Goal: Find specific page/section: Find specific page/section

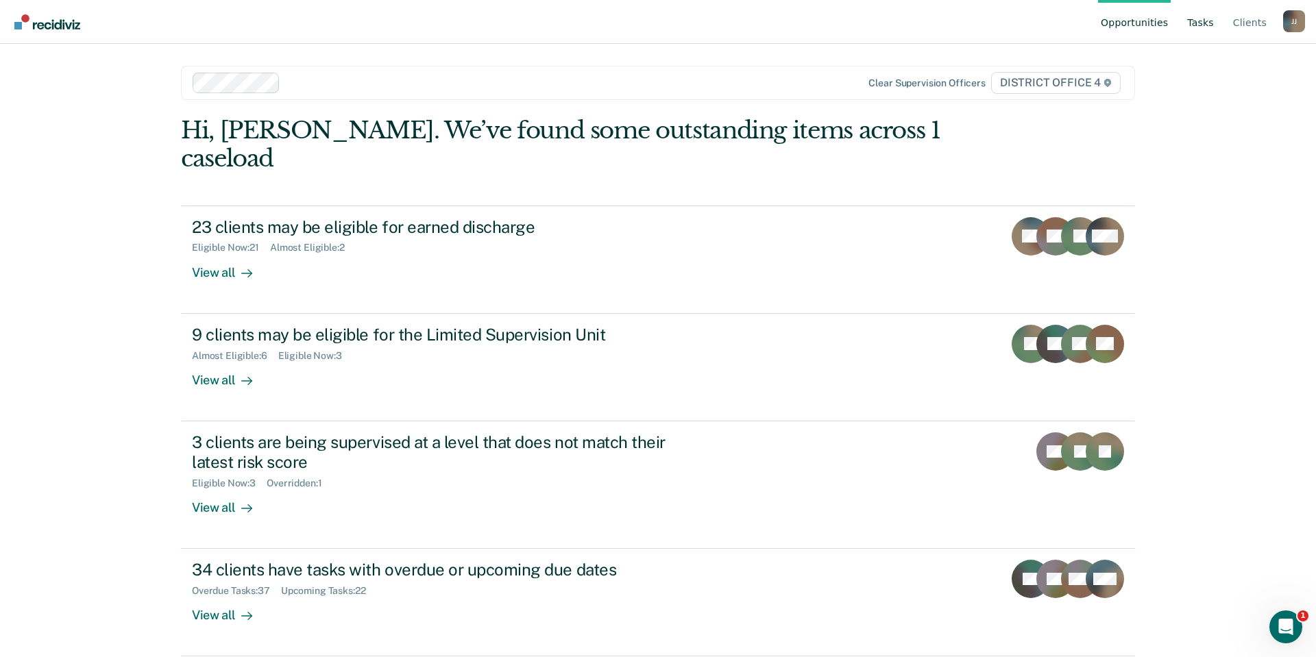
click at [1207, 23] on link "Tasks" at bounding box center [1201, 22] width 32 height 44
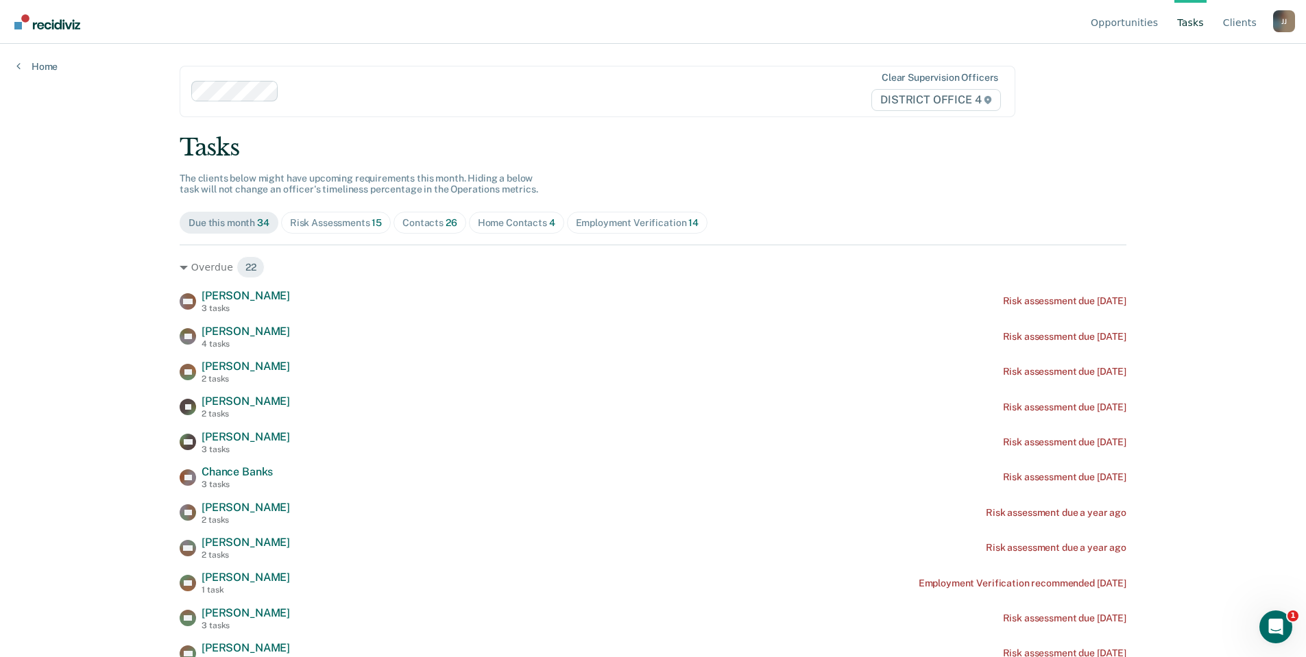
click at [372, 223] on span "15" at bounding box center [377, 222] width 10 height 11
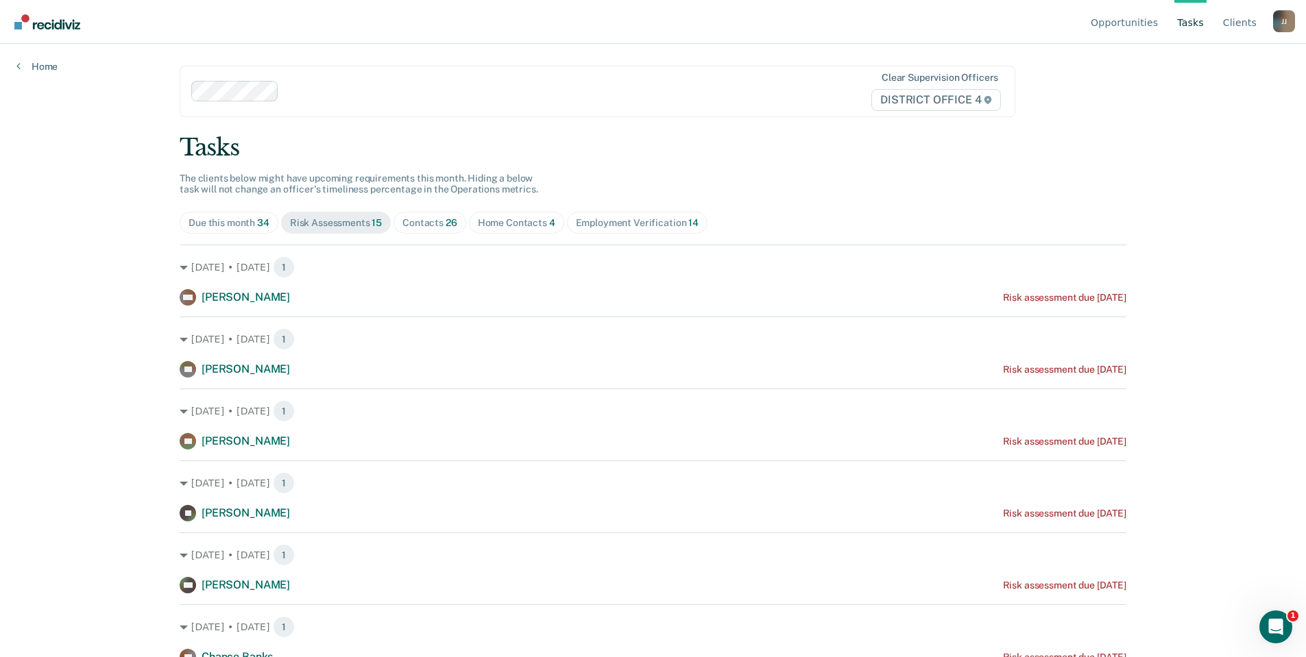
click at [433, 223] on div "Contacts 26" at bounding box center [429, 223] width 55 height 12
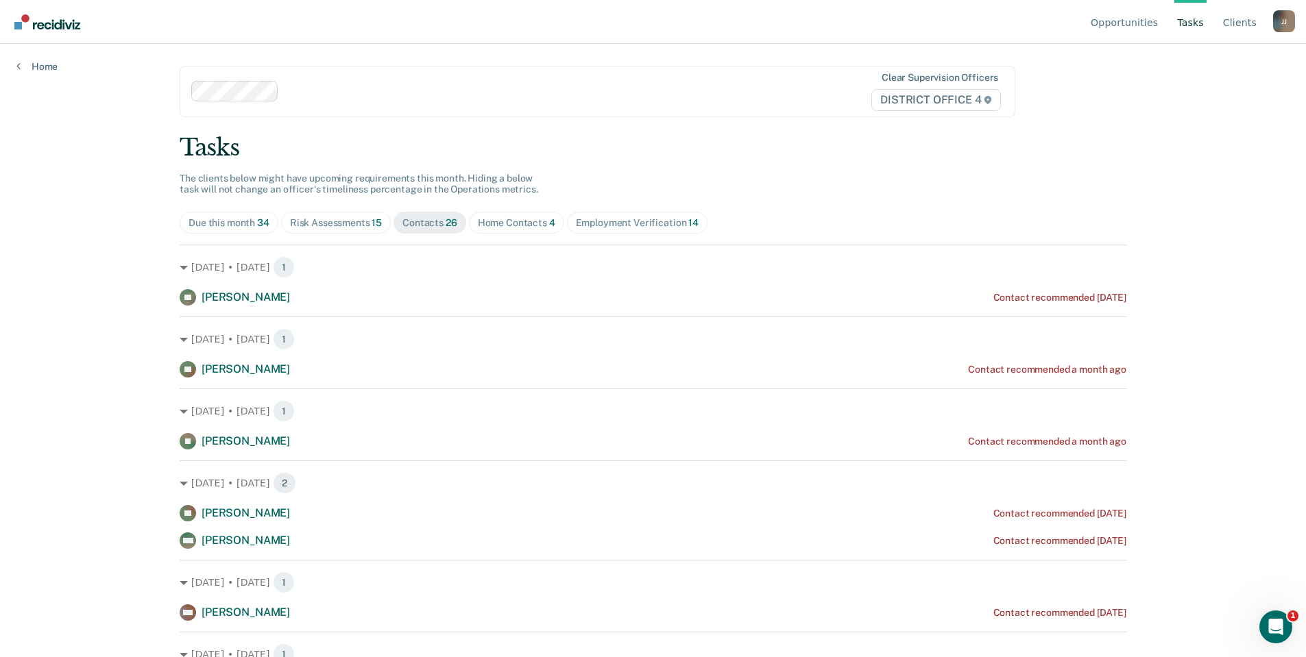
click at [511, 224] on div "Home Contacts 4" at bounding box center [516, 223] width 77 height 12
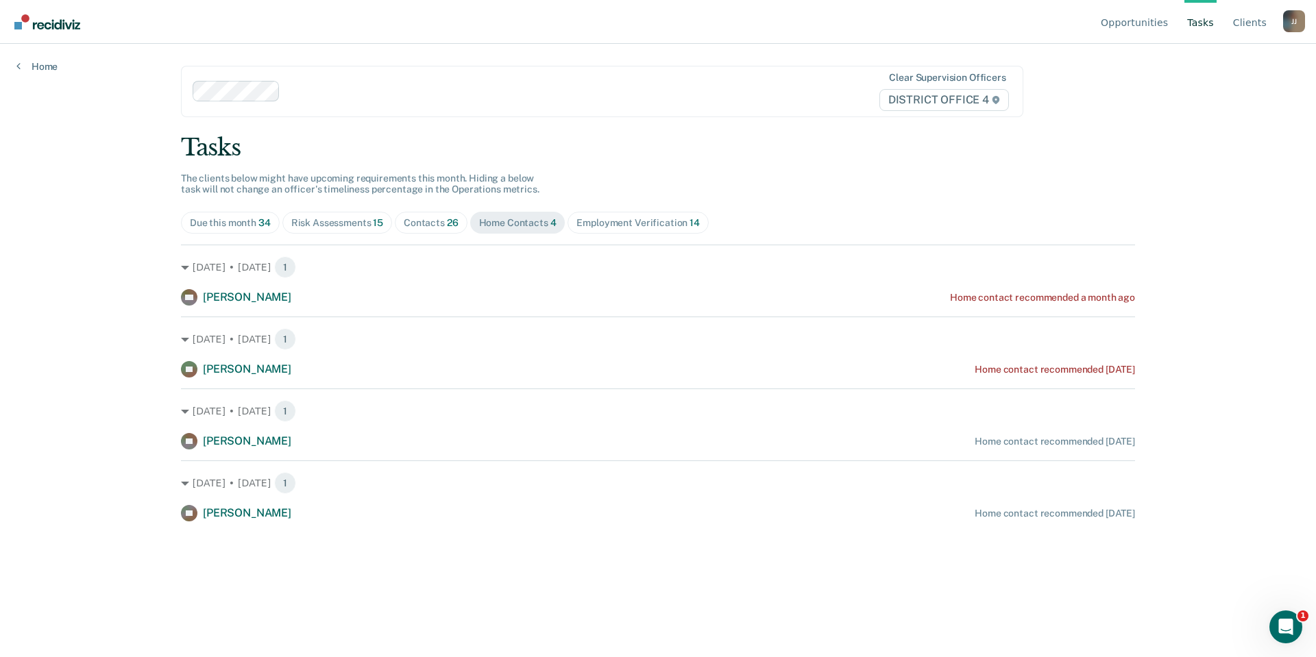
click at [424, 220] on div "Contacts 26" at bounding box center [431, 223] width 55 height 12
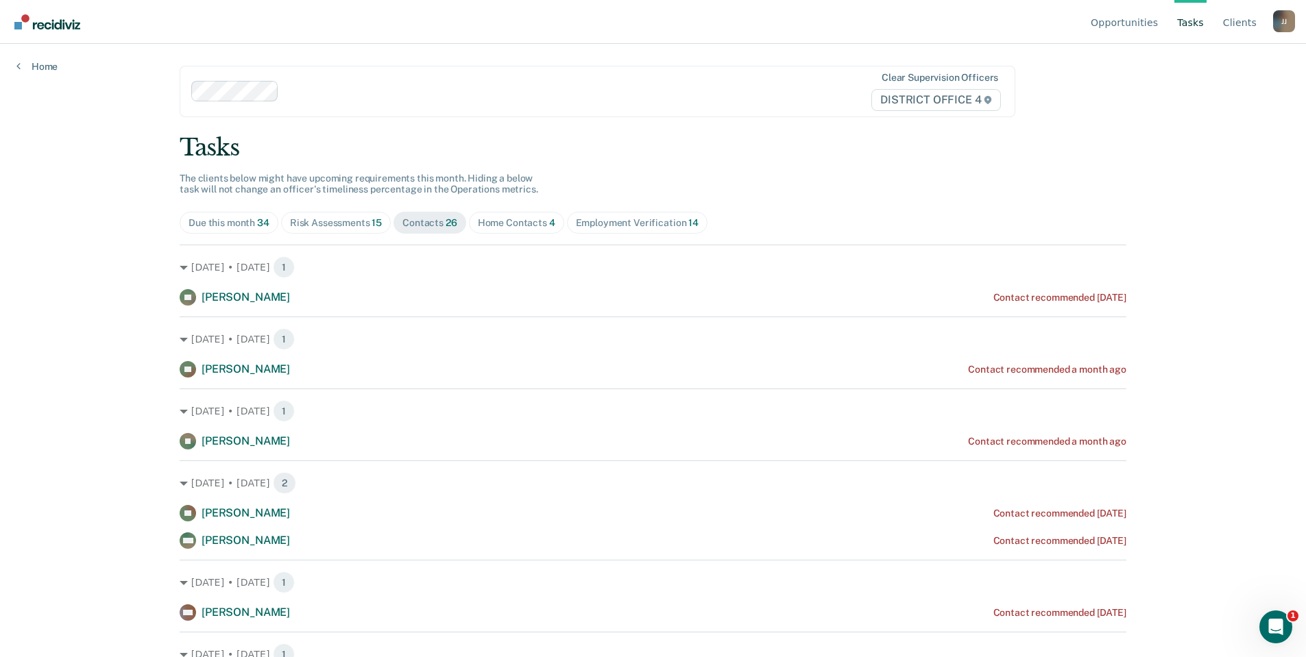
click at [629, 225] on div "Employment Verification 14" at bounding box center [637, 223] width 123 height 12
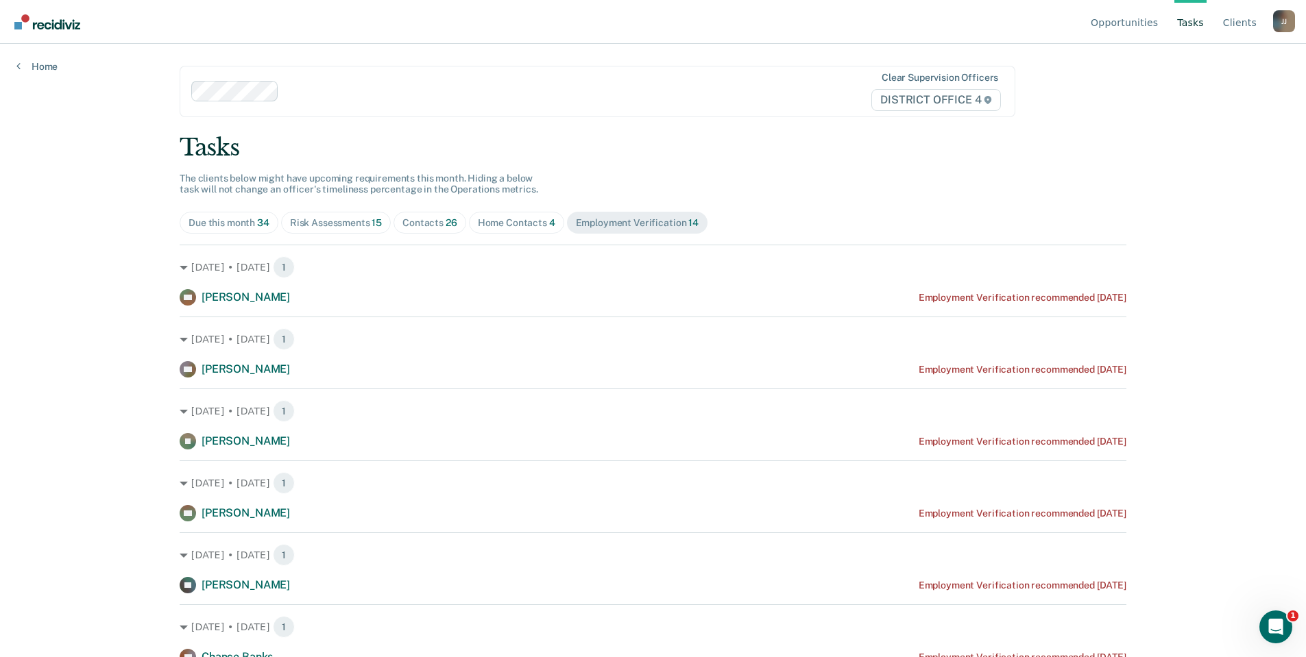
click at [427, 219] on div "Contacts 26" at bounding box center [429, 223] width 55 height 12
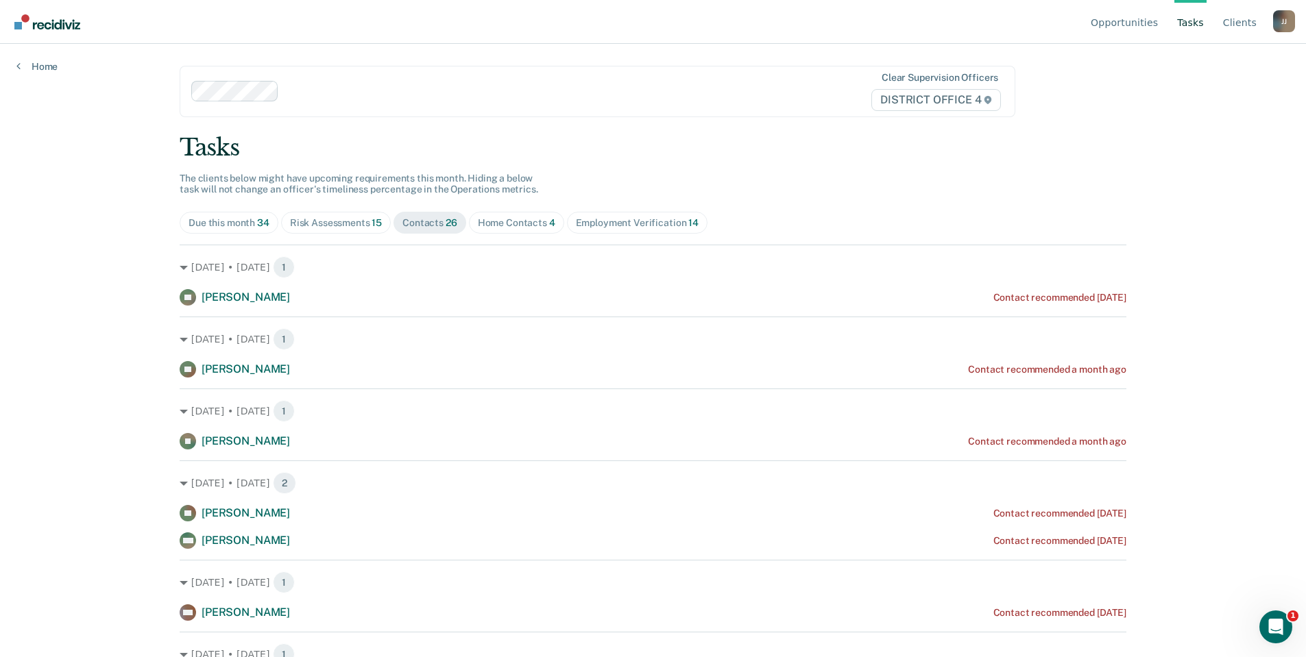
click at [336, 219] on div "Risk Assessments 15" at bounding box center [336, 223] width 92 height 12
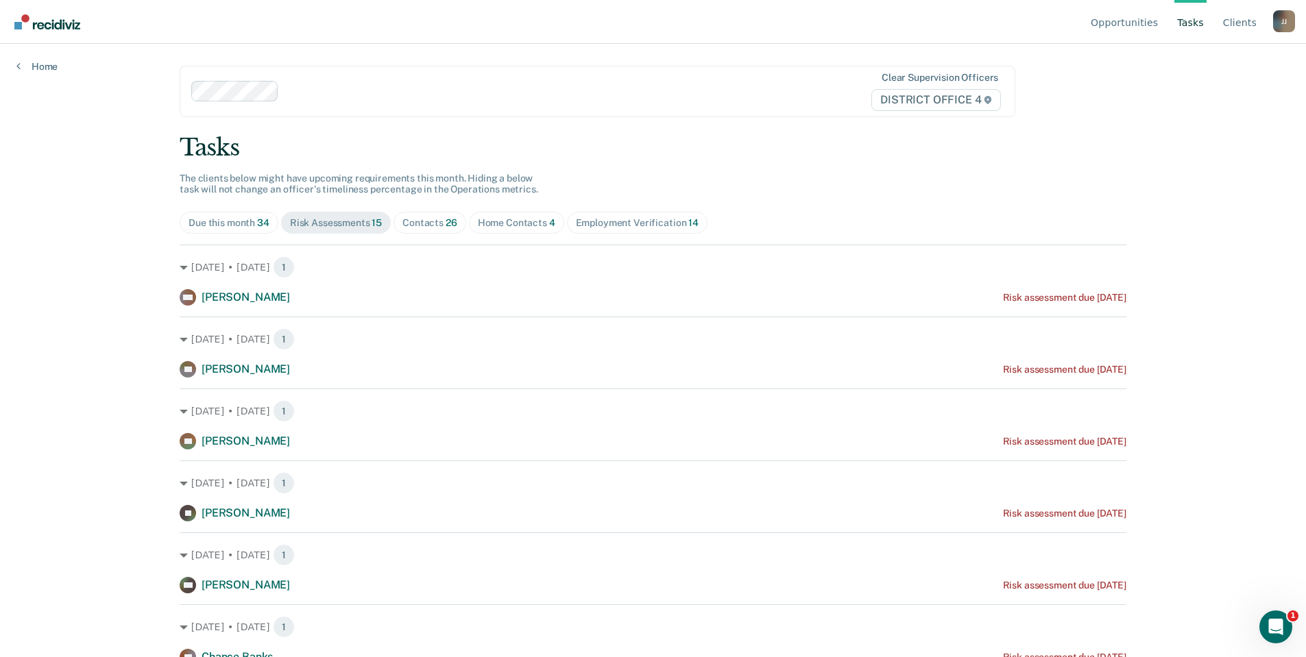
drag, startPoint x: 427, startPoint y: 221, endPoint x: 422, endPoint y: 227, distance: 8.3
click at [427, 222] on div "Contacts 26" at bounding box center [429, 223] width 55 height 12
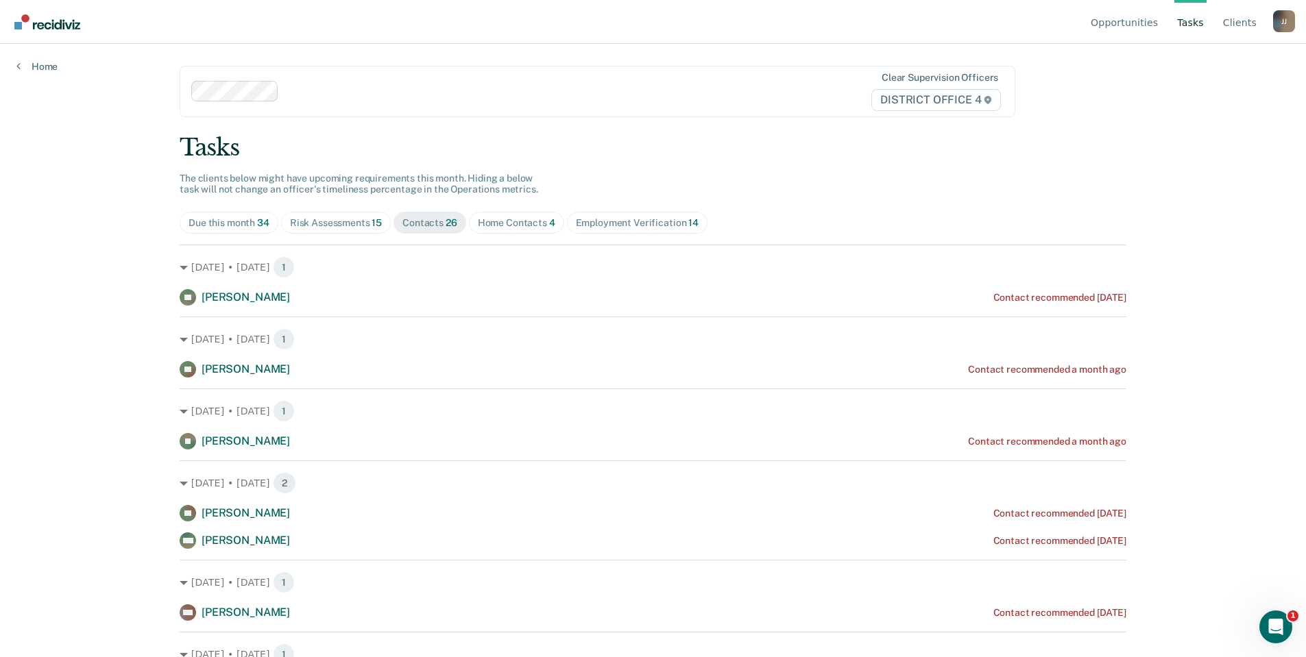
click at [516, 218] on div "Home Contacts 4" at bounding box center [516, 223] width 77 height 12
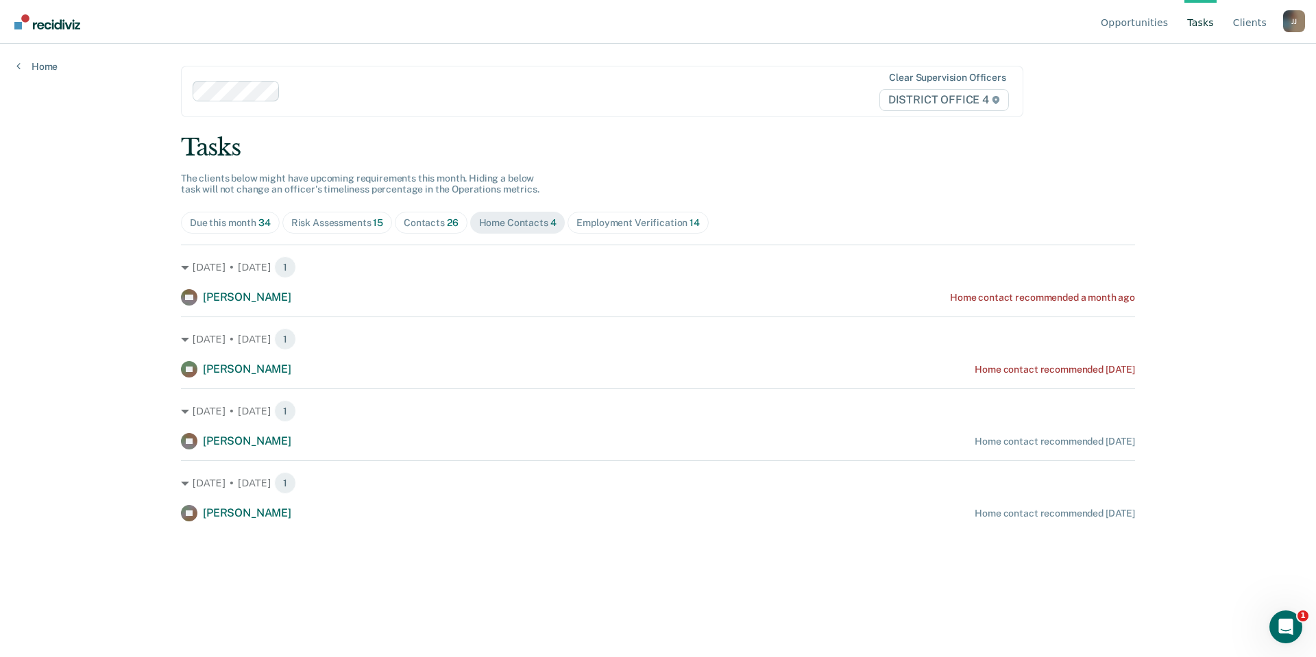
click at [641, 221] on div "Employment Verification 14" at bounding box center [638, 223] width 123 height 12
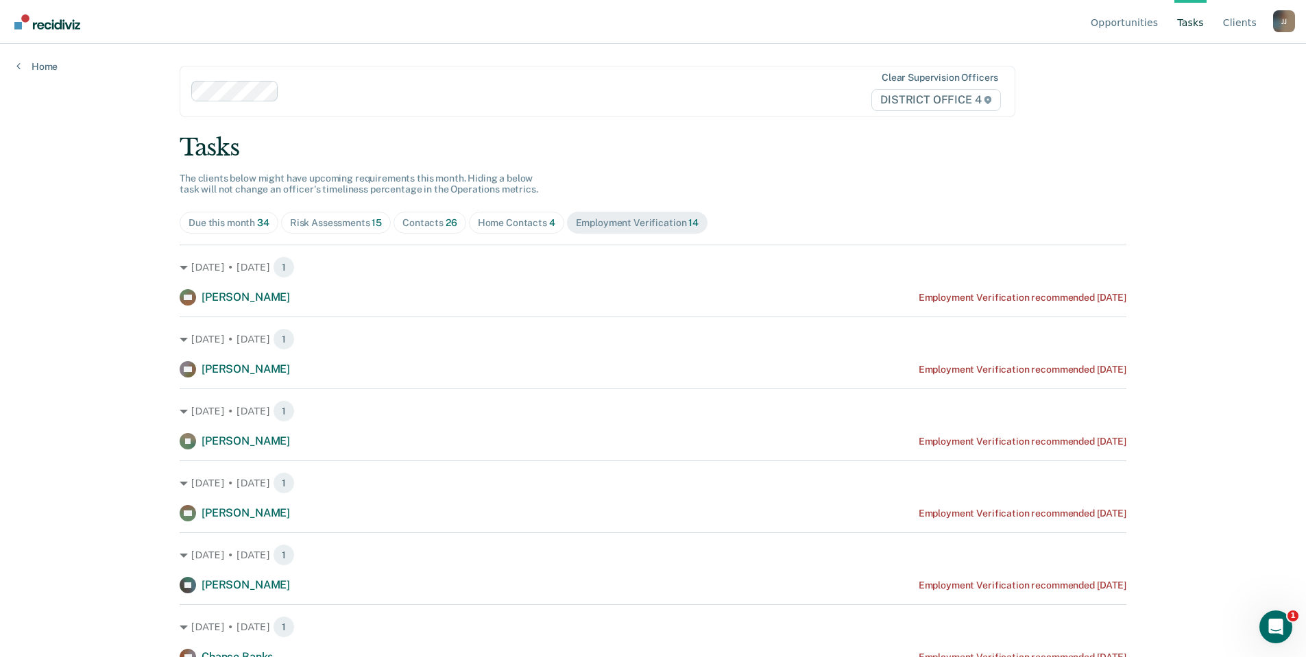
drag, startPoint x: 367, startPoint y: 219, endPoint x: 430, endPoint y: 224, distance: 62.6
click at [372, 219] on span "15" at bounding box center [377, 222] width 10 height 11
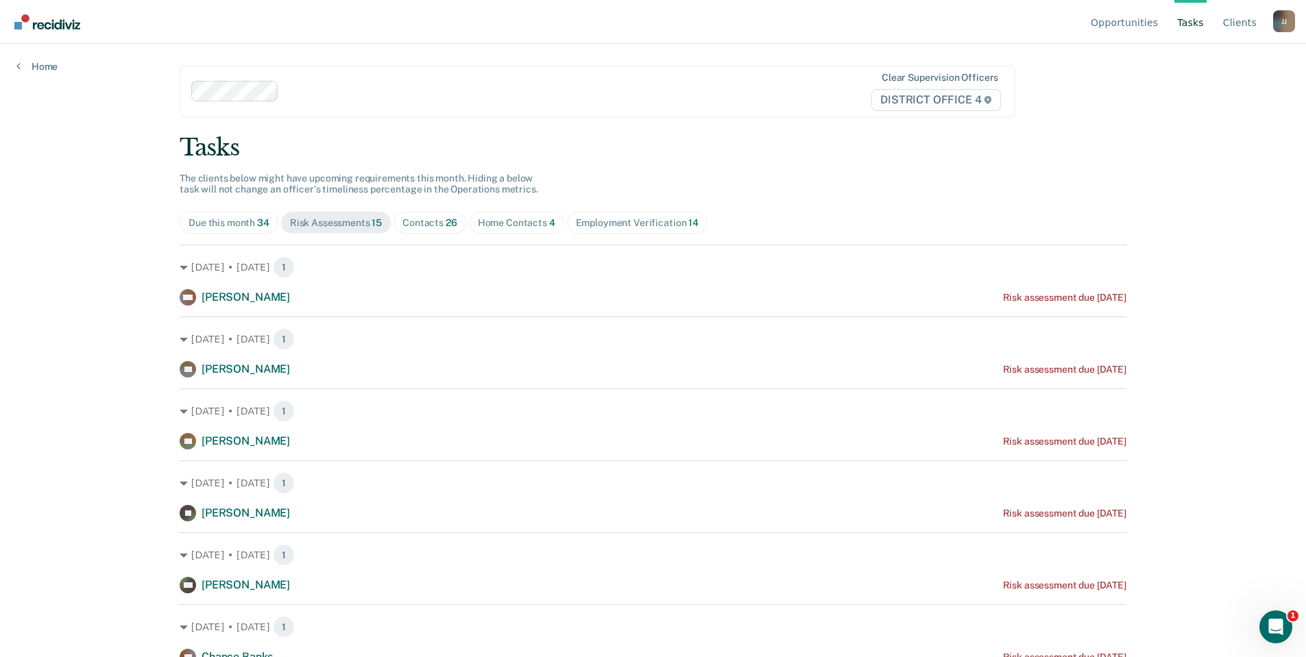
click at [437, 225] on div "Contacts 26" at bounding box center [429, 223] width 55 height 12
